Goal: Information Seeking & Learning: Learn about a topic

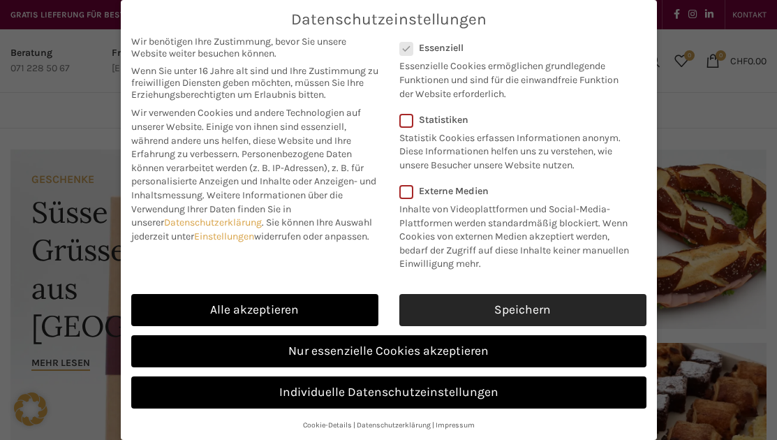
click at [525, 314] on link "Speichern" at bounding box center [522, 310] width 247 height 32
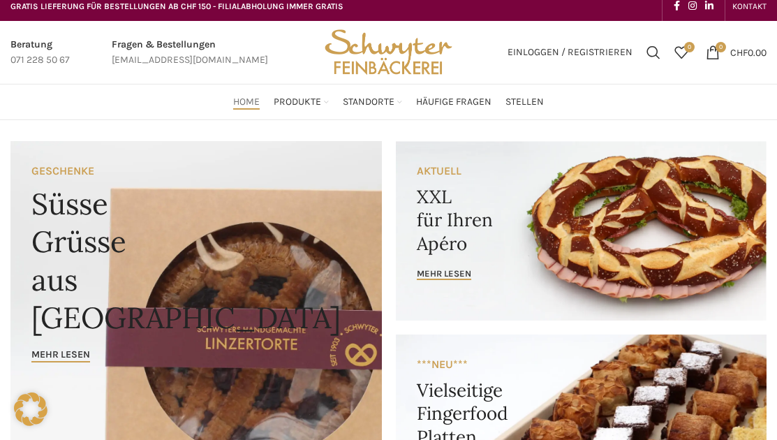
scroll to position [11, 0]
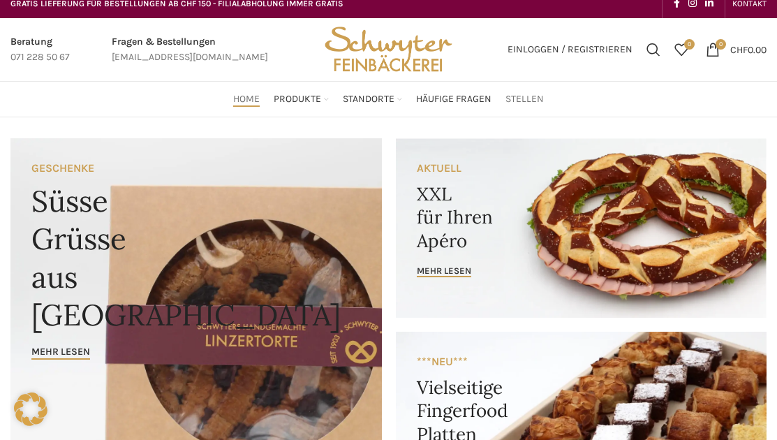
click at [520, 101] on span "Stellen" at bounding box center [525, 99] width 38 height 13
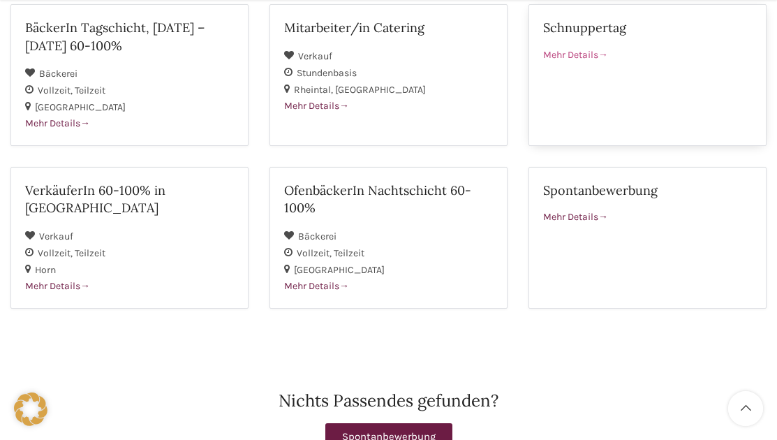
scroll to position [426, 0]
click at [605, 219] on span at bounding box center [603, 216] width 10 height 12
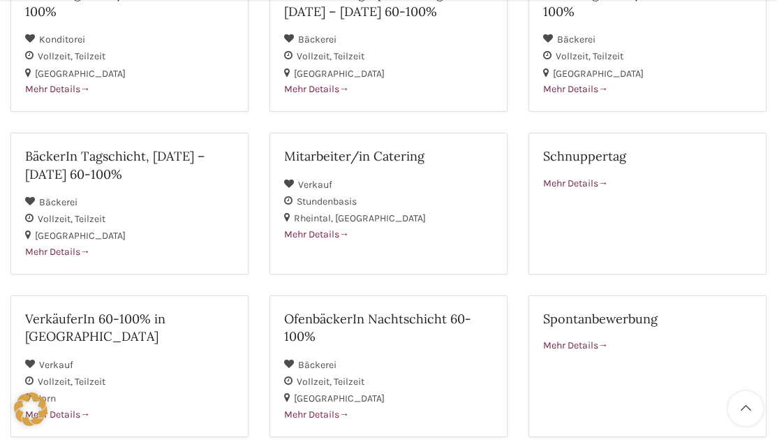
scroll to position [297, 0]
click at [349, 234] on span at bounding box center [344, 234] width 10 height 12
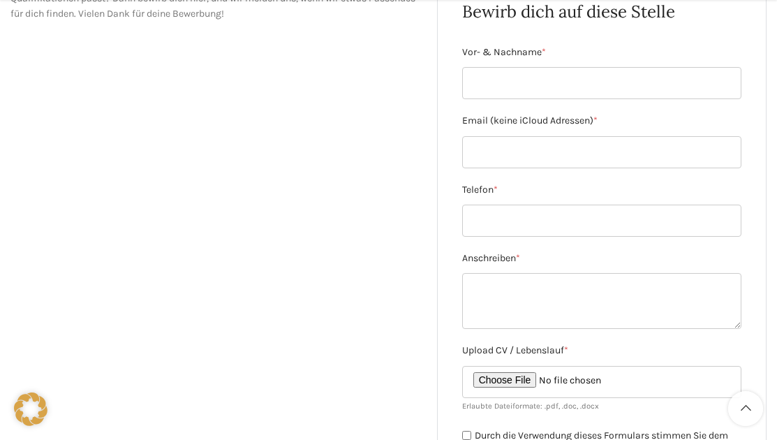
scroll to position [260, 0]
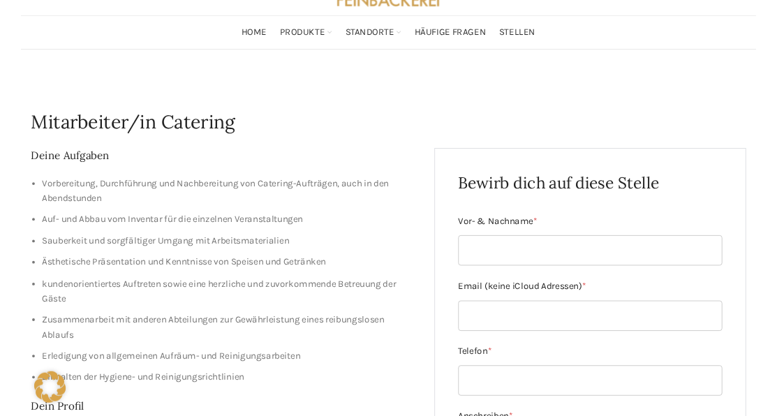
scroll to position [45, 0]
